Goal: Transaction & Acquisition: Purchase product/service

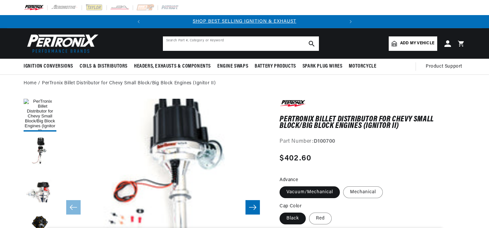
click at [193, 39] on input "text" at bounding box center [241, 43] width 156 height 14
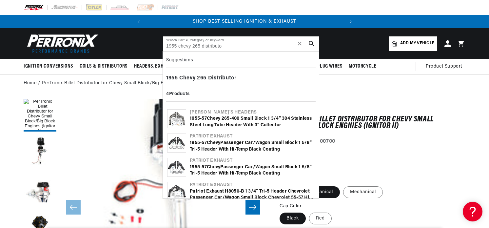
type input "1955 chevy 265 distributo"
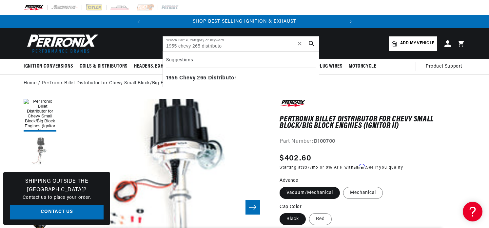
click at [41, 153] on button "Load image 2 in gallery view" at bounding box center [40, 151] width 33 height 33
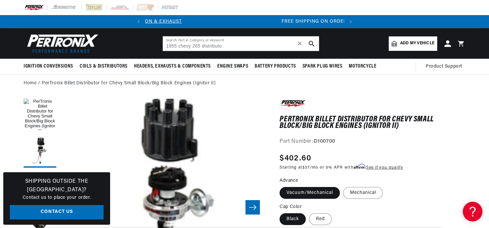
scroll to position [0, 199]
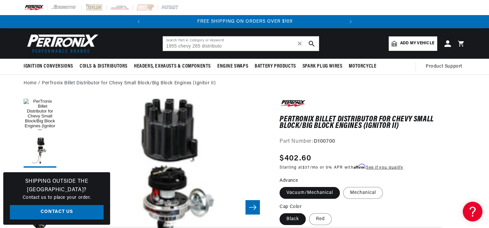
click at [427, 185] on fieldset "Advance Vacuum/Mechanical Mechanical" at bounding box center [373, 188] width 186 height 22
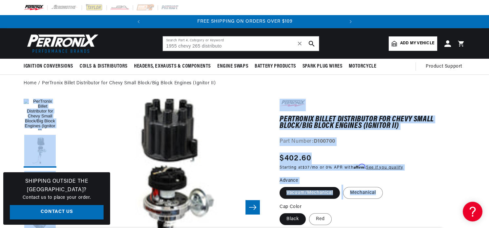
drag, startPoint x: 427, startPoint y: 185, endPoint x: 166, endPoint y: 196, distance: 260.8
click at [434, 162] on div "Regular price $402.60 Sale price $402.60 Regular price Save % Unit price / per …" at bounding box center [373, 162] width 186 height 20
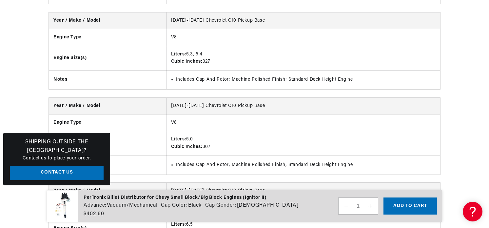
scroll to position [0, 0]
